Goal: Complete application form: Complete application form

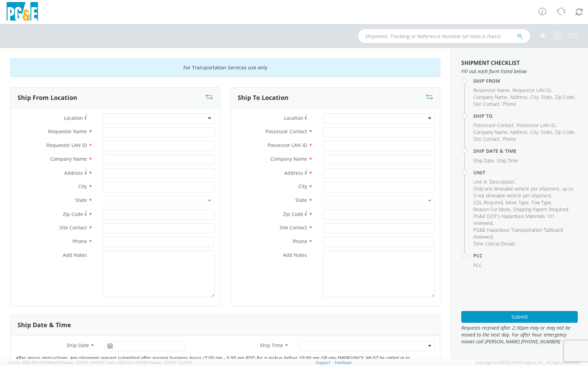
click at [151, 120] on div at bounding box center [159, 118] width 112 height 10
type input "c"
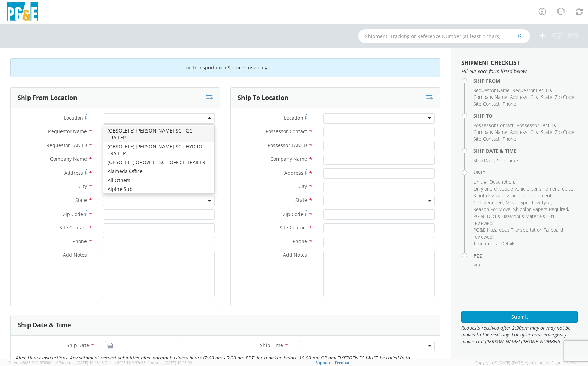
click at [158, 119] on div at bounding box center [159, 118] width 112 height 10
type input "con"
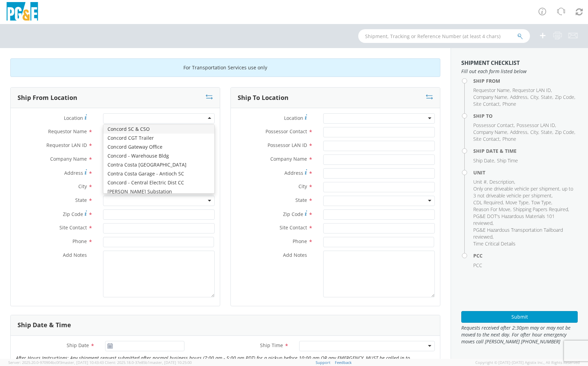
type input "PG&E"
type input "[STREET_ADDRESS]"
type input "CONCORD"
type input "94518"
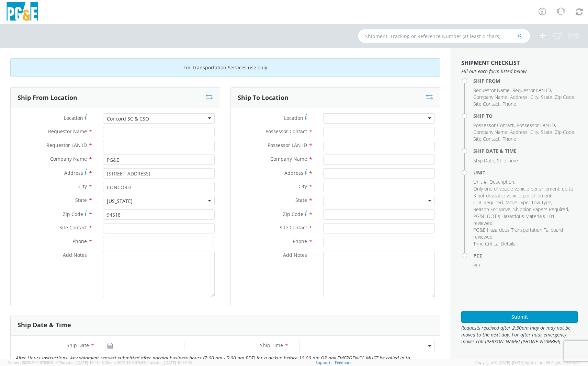
click at [165, 116] on div "Concord SC & CSO" at bounding box center [159, 118] width 112 height 10
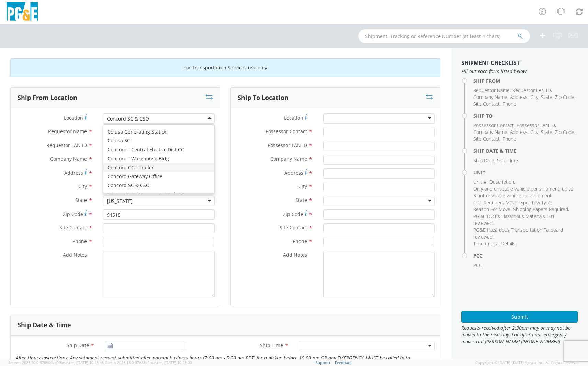
scroll to position [697, 0]
click at [158, 150] on div "Location * Concord SC & CSO Concord SC & CSO (OBSOLETE) [PERSON_NAME] SC - GC T…" at bounding box center [115, 207] width 209 height 188
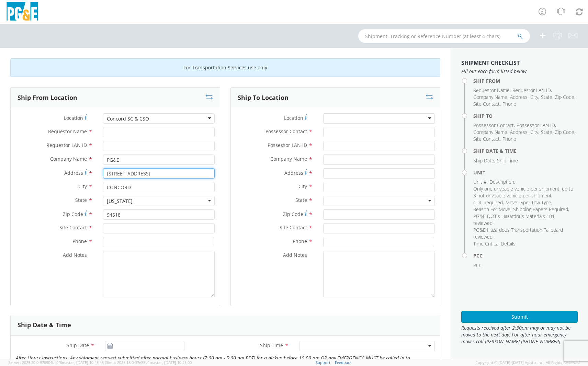
drag, startPoint x: 158, startPoint y: 172, endPoint x: 107, endPoint y: 170, distance: 51.2
click at [107, 170] on input "[STREET_ADDRESS]" at bounding box center [159, 173] width 112 height 10
click at [176, 183] on input "CONCORD" at bounding box center [159, 187] width 112 height 10
